Goal: Information Seeking & Learning: Learn about a topic

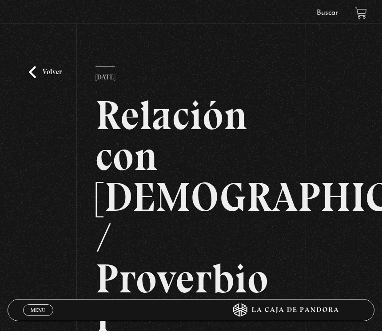
scroll to position [140, 0]
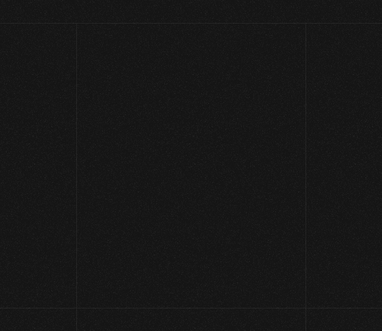
scroll to position [137, 0]
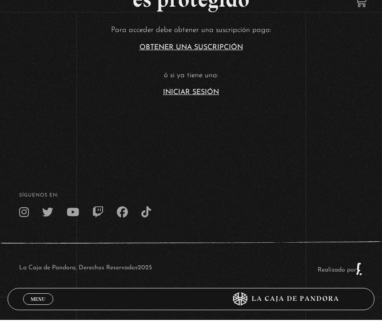
click at [205, 100] on link "Iniciar Sesión" at bounding box center [191, 103] width 56 height 7
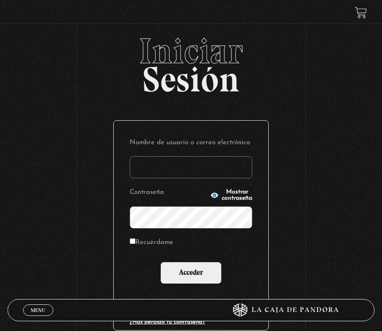
click at [182, 158] on input "Nombre de usuario o correo electrónico" at bounding box center [191, 167] width 122 height 22
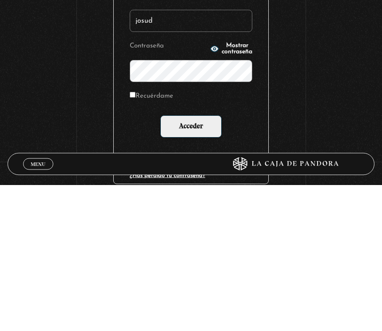
scroll to position [146, 0]
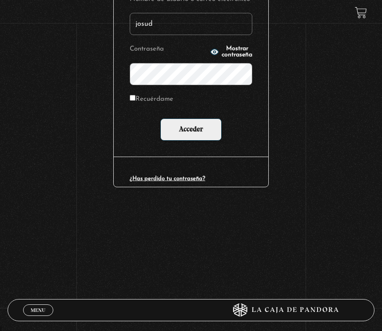
click at [180, 27] on input "josud" at bounding box center [191, 24] width 122 height 22
type input "j"
type input "katherine.mobre@gmail.com"
click at [240, 46] on span "Mostrar contraseña" at bounding box center [236, 52] width 31 height 12
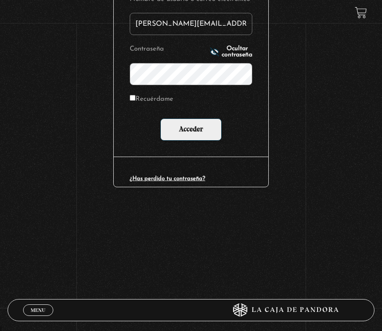
click at [195, 132] on input "Acceder" at bounding box center [190, 129] width 61 height 22
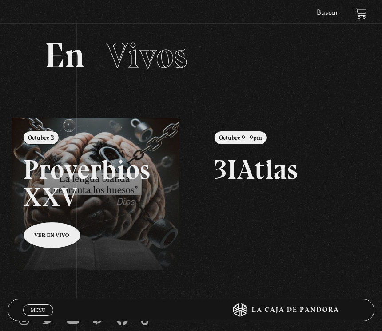
scroll to position [67, 0]
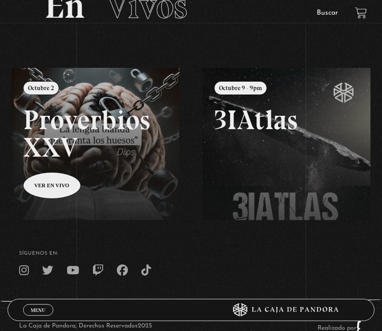
click at [34, 316] on link "Menu Cerrar" at bounding box center [38, 310] width 30 height 12
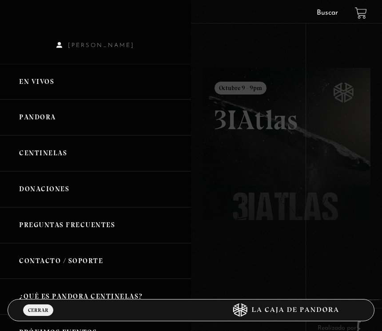
click at [109, 147] on link "Centinelas" at bounding box center [95, 153] width 191 height 36
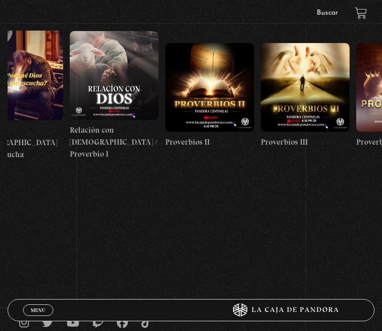
scroll to position [0, 218]
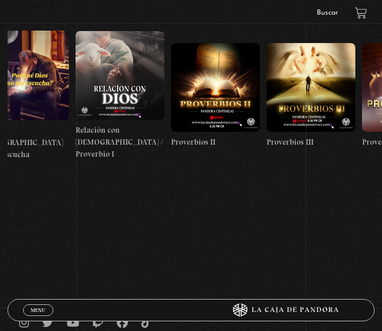
click at [225, 102] on figure at bounding box center [215, 87] width 89 height 89
